Goal: Information Seeking & Learning: Learn about a topic

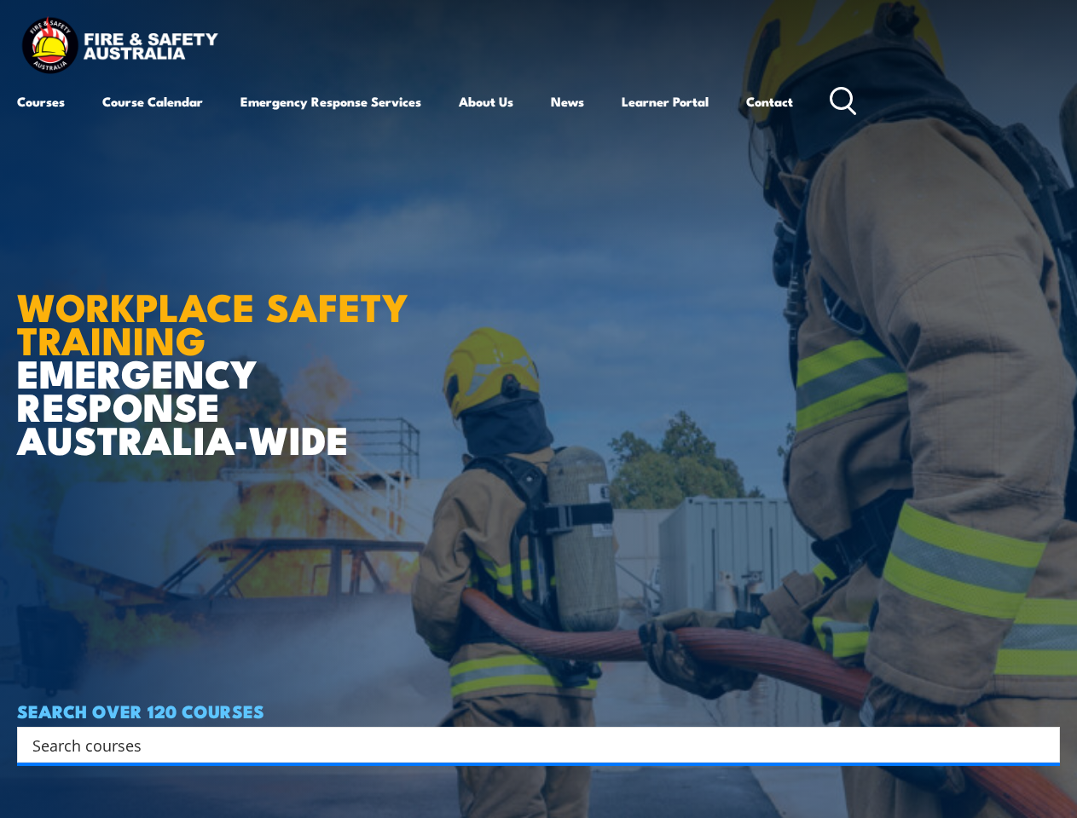
click at [538, 409] on article "WORKPLACE SAFETY TRAINING EMERGENCY RESPONSE AUSTRALIA-WIDE SEARCH OVER 120 COU…" at bounding box center [538, 409] width 1043 height 818
click at [527, 745] on input "Search input" at bounding box center [527, 745] width 990 height 26
click at [1042, 745] on icon "Search magnifier button" at bounding box center [1041, 745] width 19 height 24
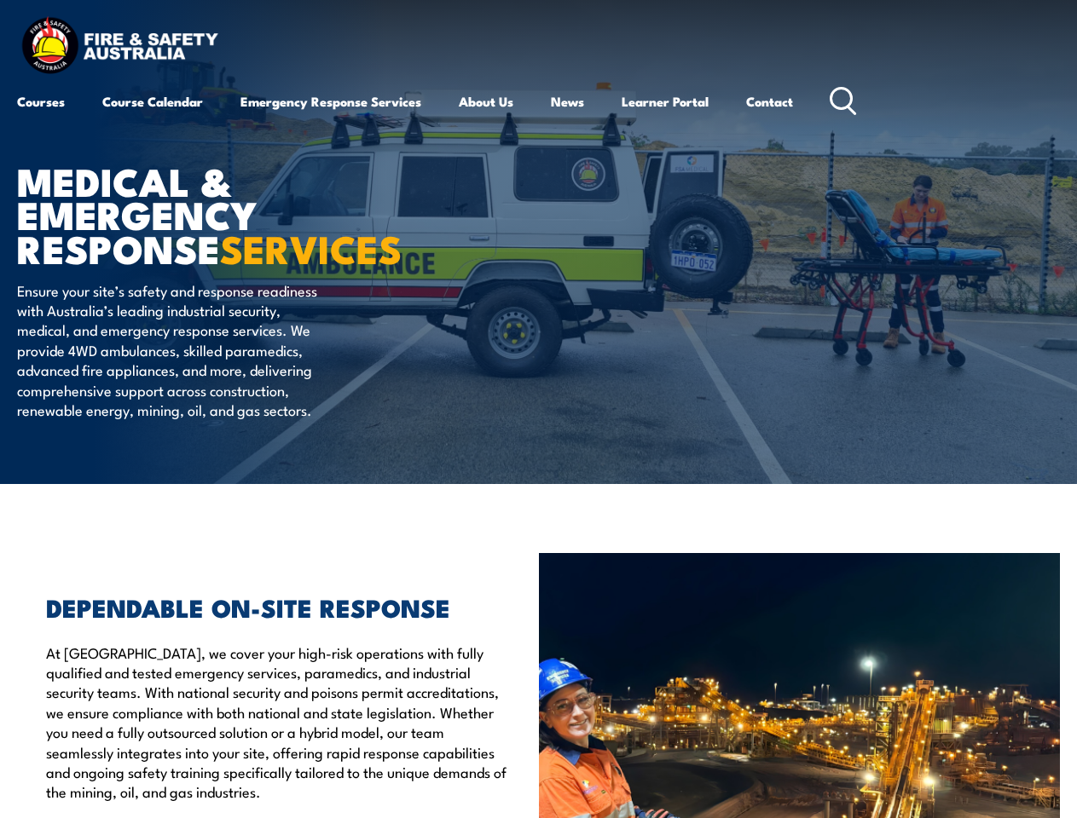
click at [538, 409] on article "MEDICAL & EMERGENCY RESPONSE SERVICES Ensure your site’s safety and response re…" at bounding box center [538, 242] width 1043 height 484
